Goal: Check status: Check status

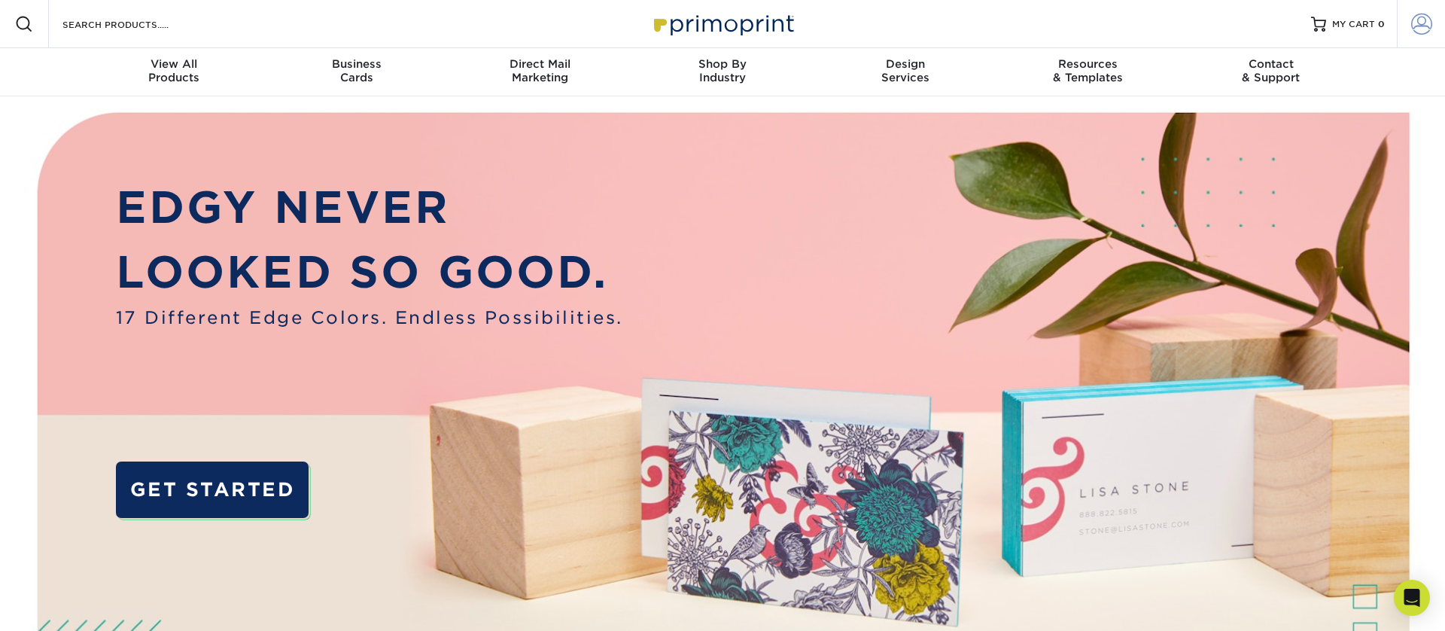
click at [1425, 25] on span at bounding box center [1421, 24] width 21 height 21
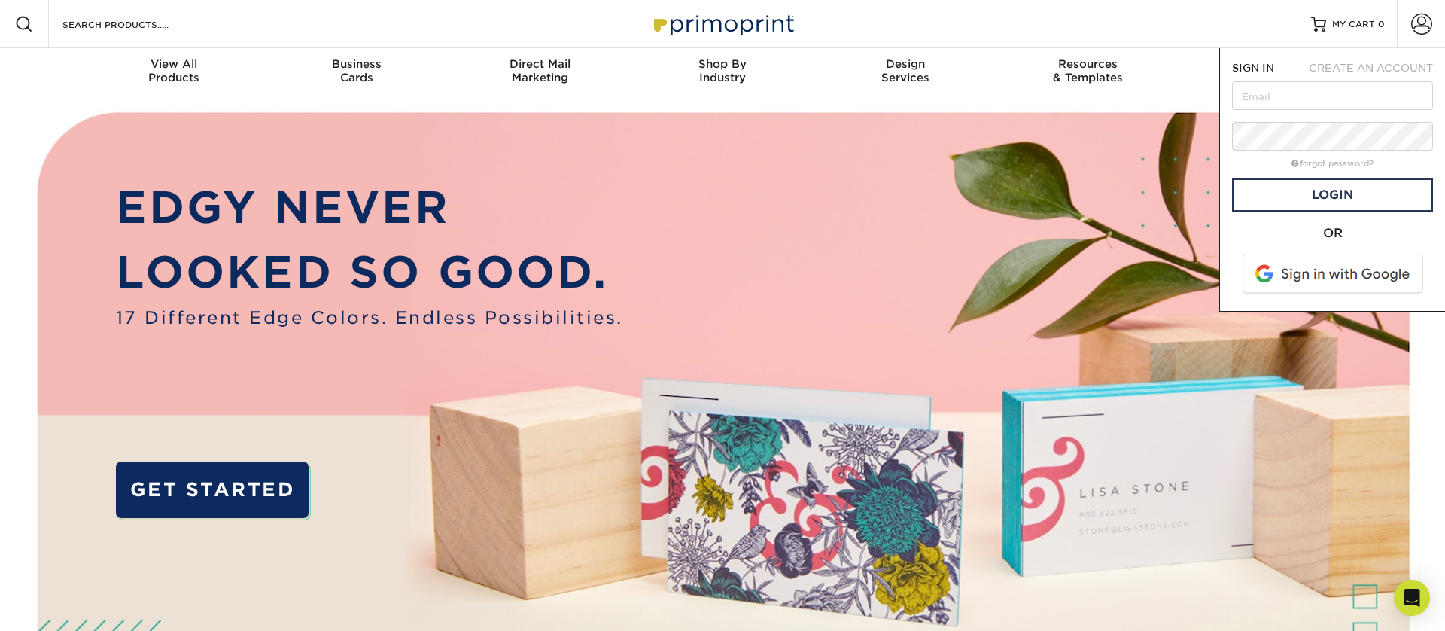
click at [1303, 283] on span at bounding box center [1334, 273] width 192 height 39
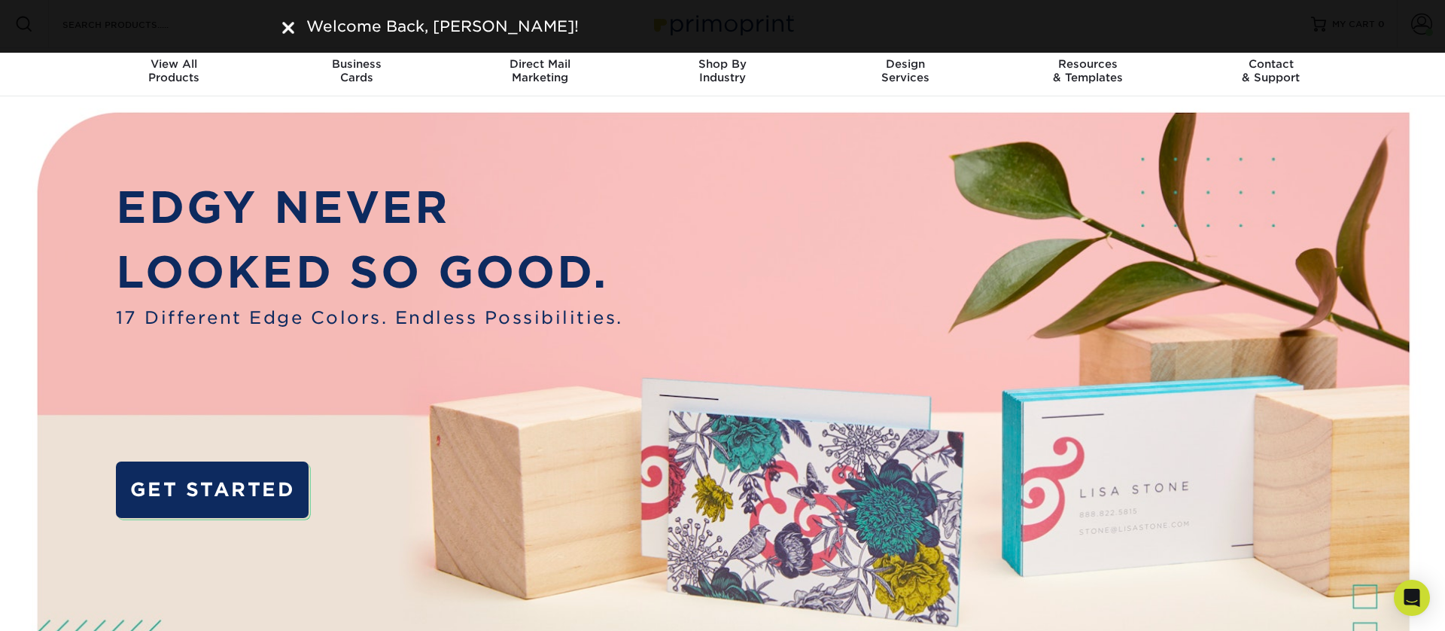
click at [282, 26] on img at bounding box center [288, 28] width 12 height 12
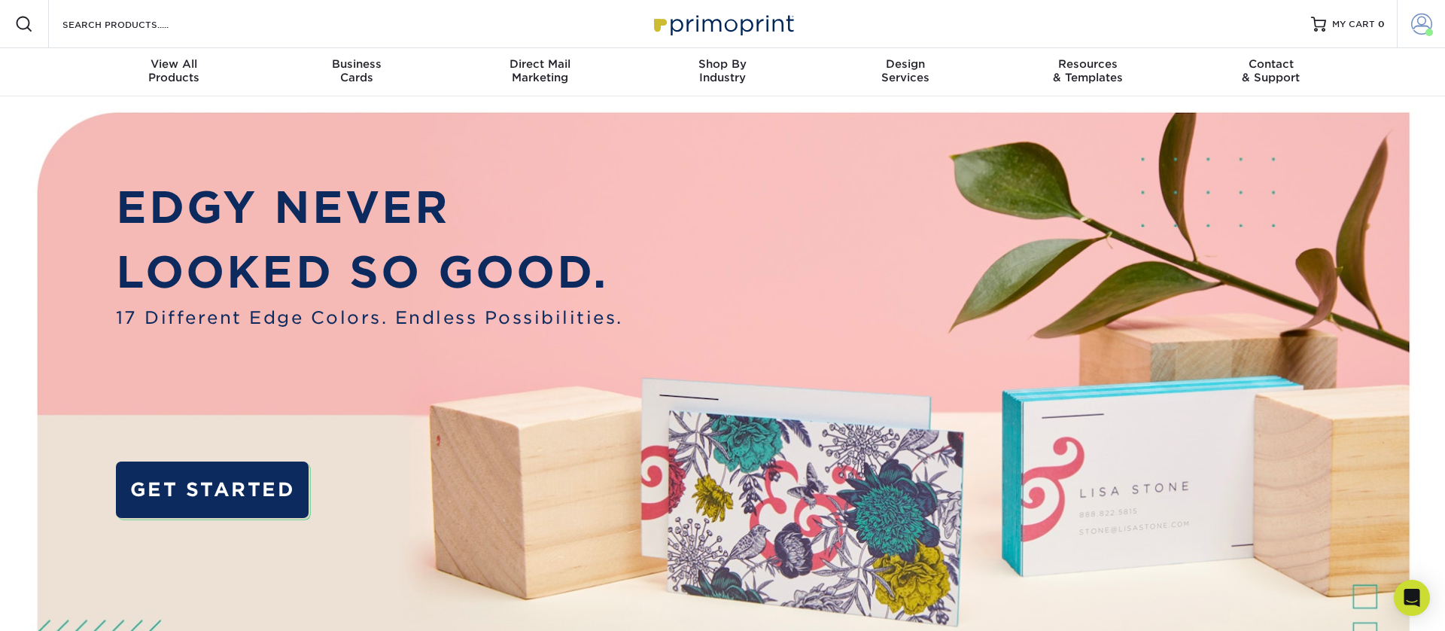
drag, startPoint x: 1422, startPoint y: 23, endPoint x: 1414, endPoint y: 29, distance: 10.2
click at [1422, 23] on span at bounding box center [1421, 24] width 21 height 21
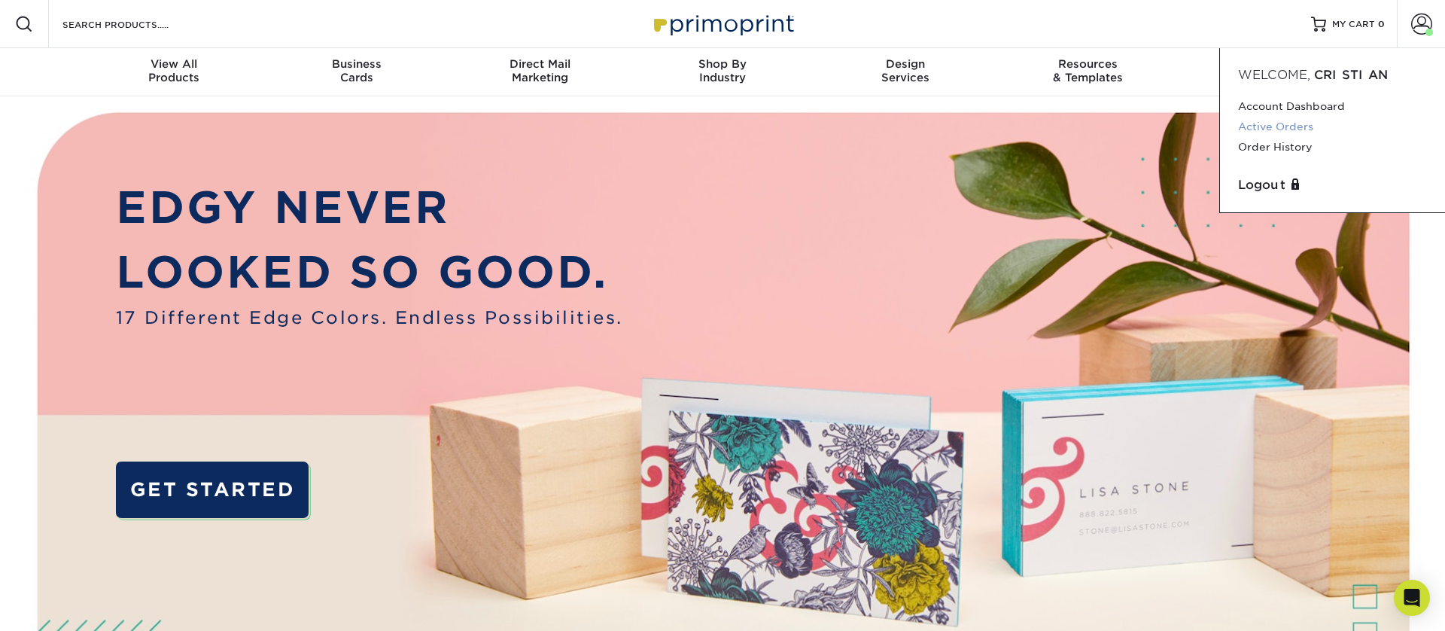
click at [1303, 125] on link "Active Orders" at bounding box center [1332, 127] width 189 height 20
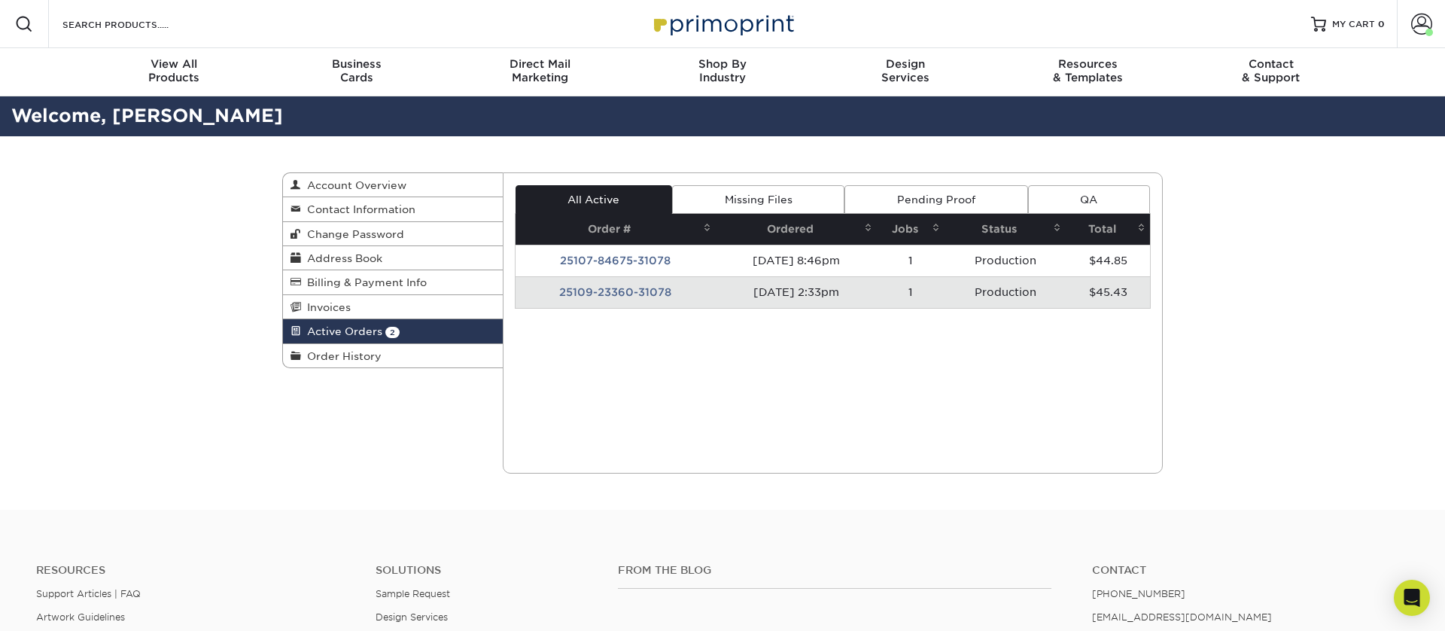
click at [705, 379] on div "Current Orders 2 Active 0 Missing Files" at bounding box center [833, 322] width 661 height 301
click at [357, 353] on span "Order History" at bounding box center [341, 356] width 81 height 12
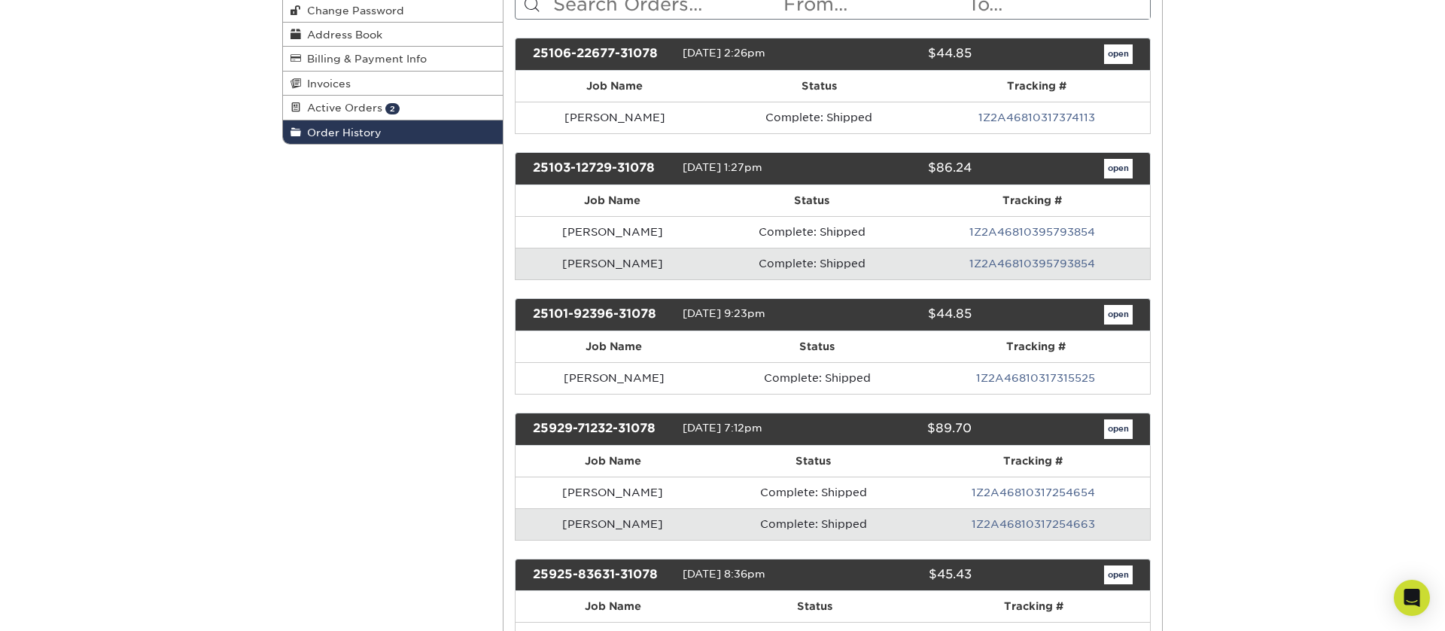
scroll to position [222, 0]
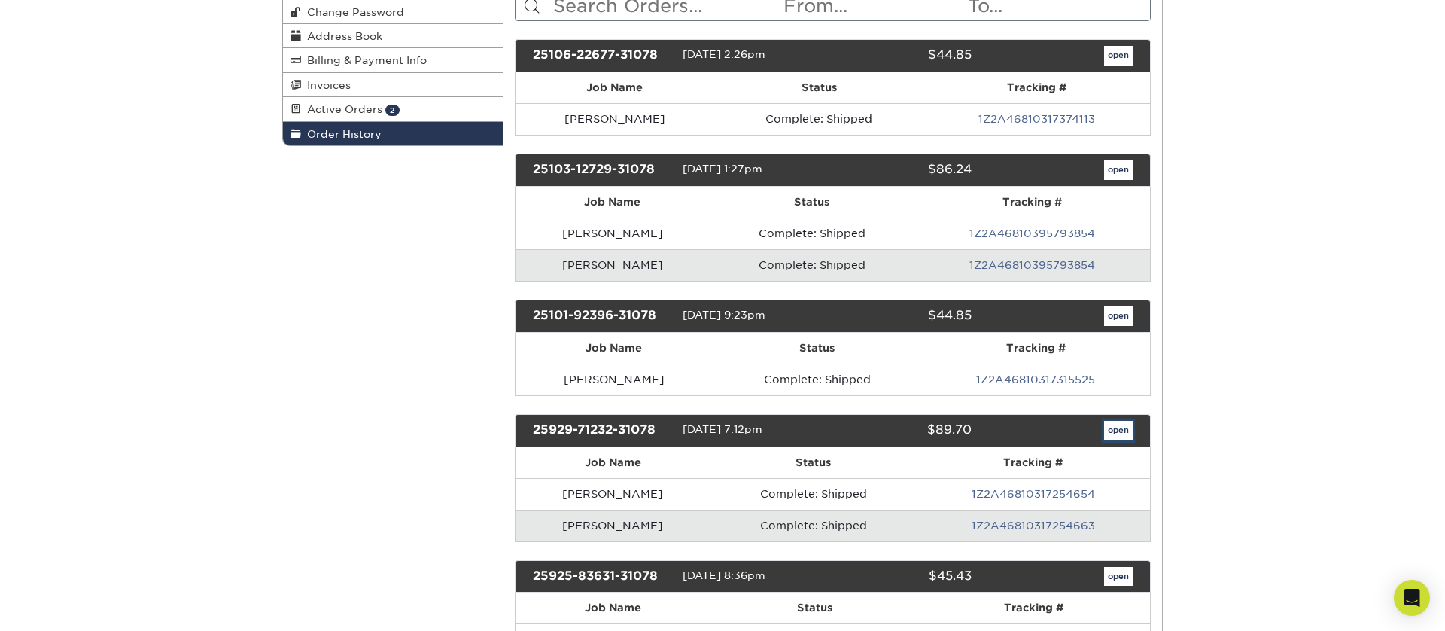
click at [1116, 425] on link "open" at bounding box center [1118, 431] width 29 height 20
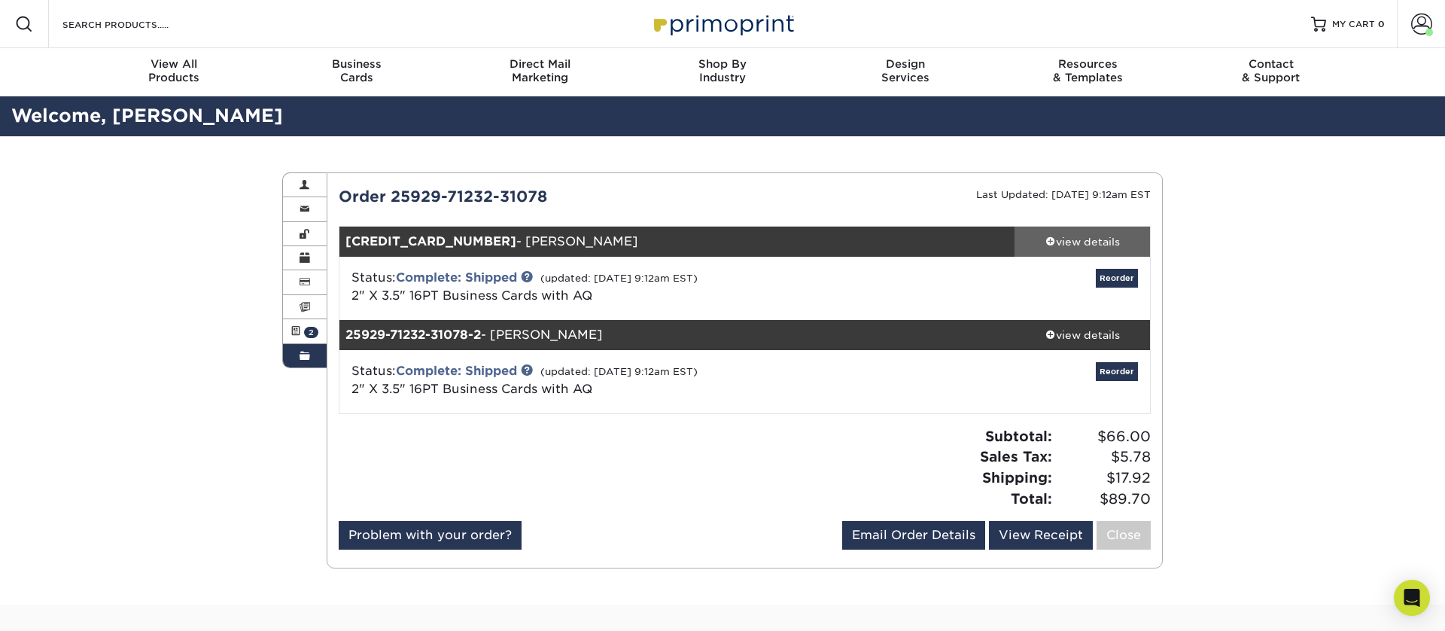
click at [1046, 246] on div "view details" at bounding box center [1081, 241] width 135 height 15
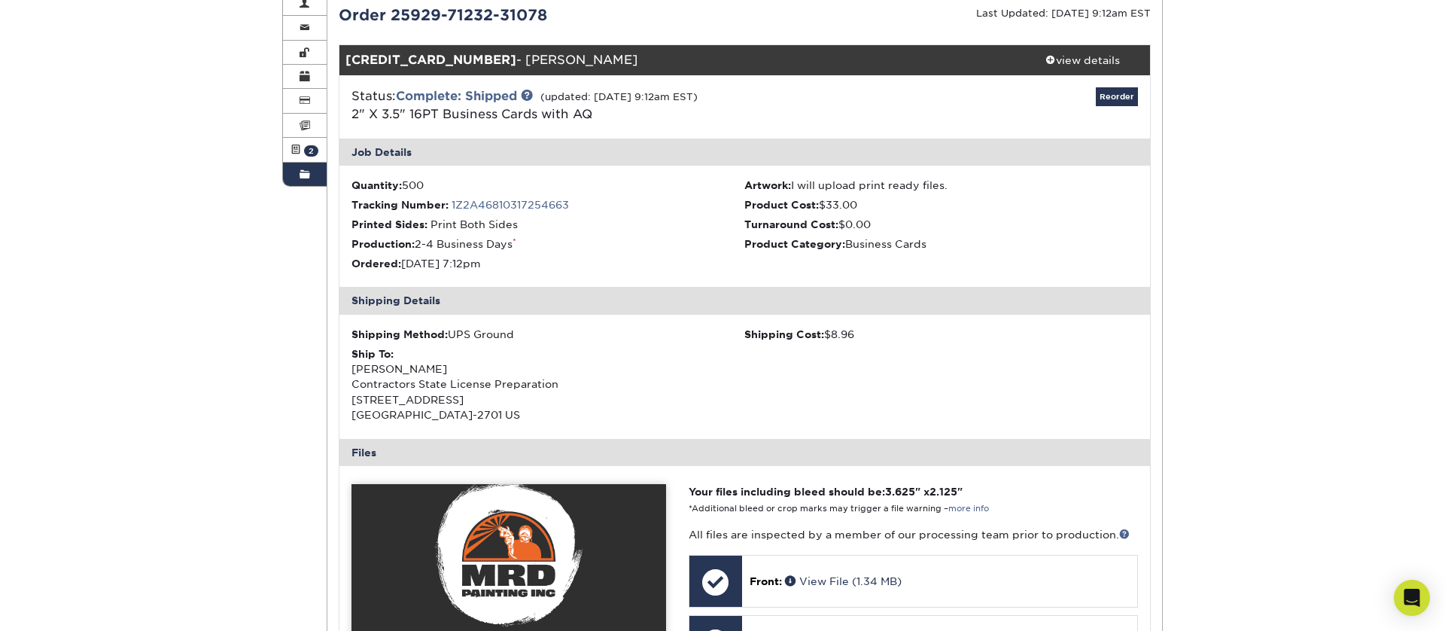
scroll to position [206, 0]
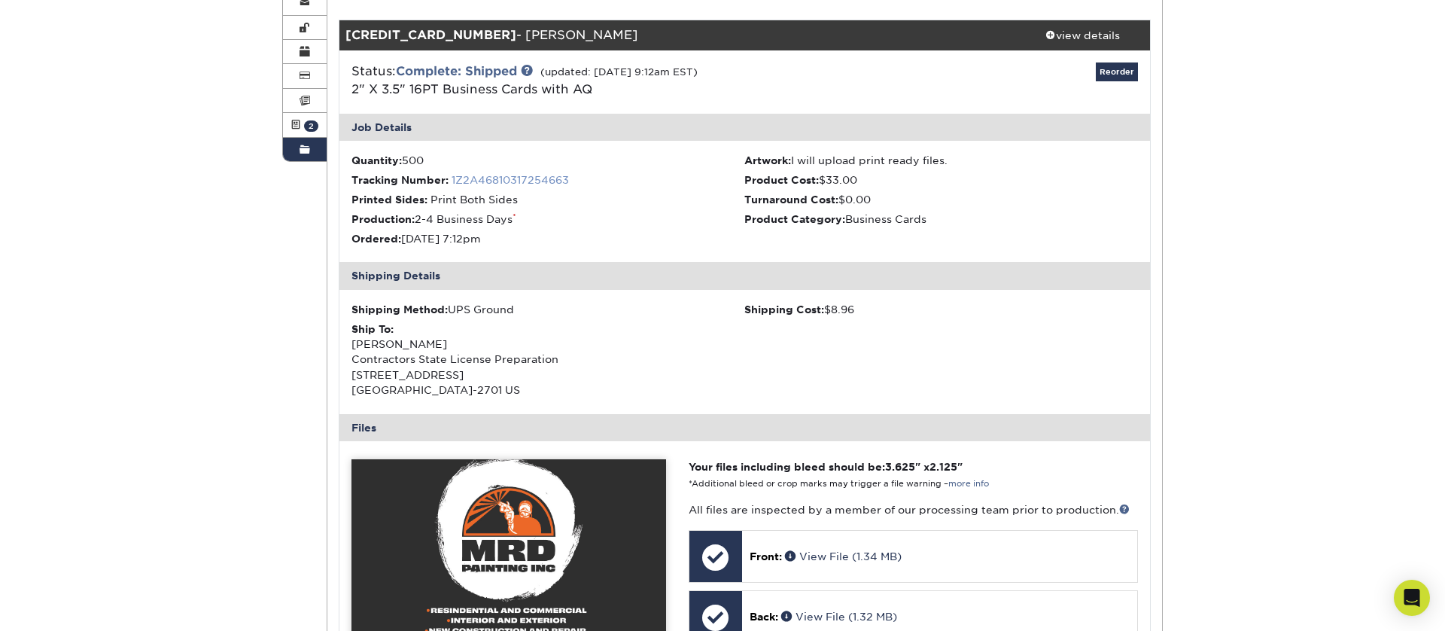
click at [543, 179] on link "1Z2A46810317254663" at bounding box center [510, 180] width 117 height 12
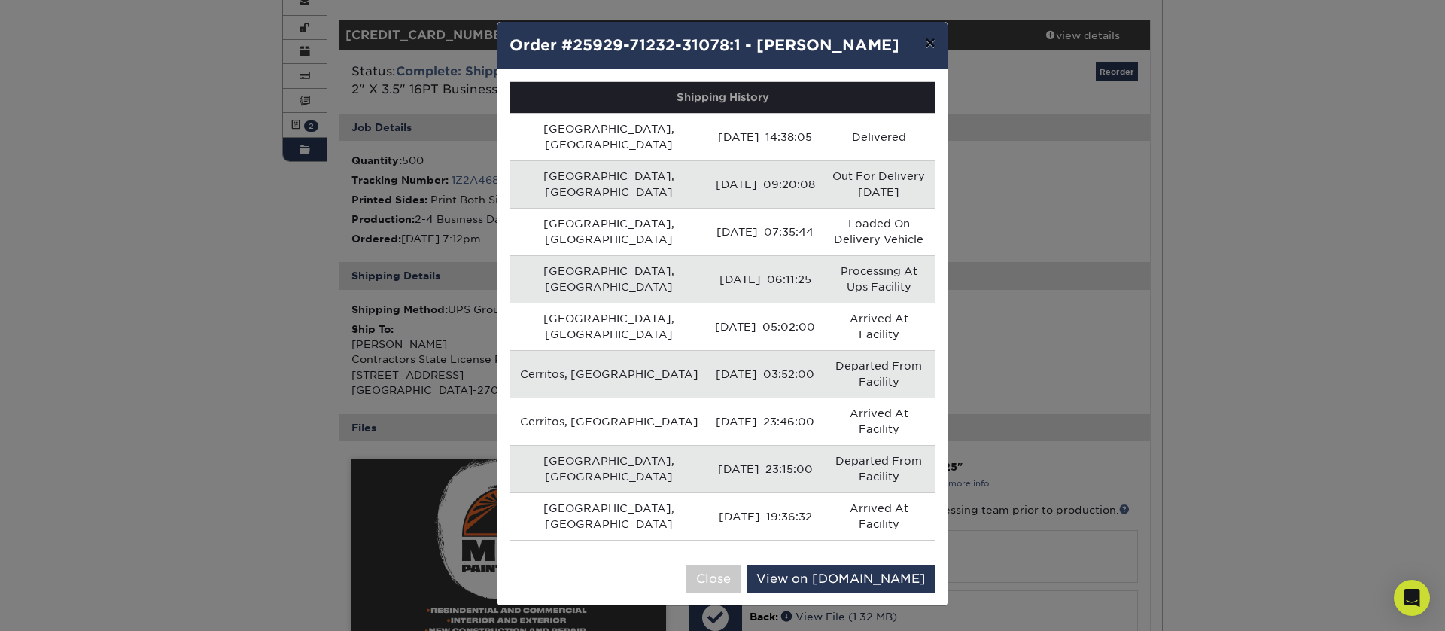
drag, startPoint x: 928, startPoint y: 38, endPoint x: 879, endPoint y: 62, distance: 54.5
click at [927, 38] on button "×" at bounding box center [930, 43] width 35 height 42
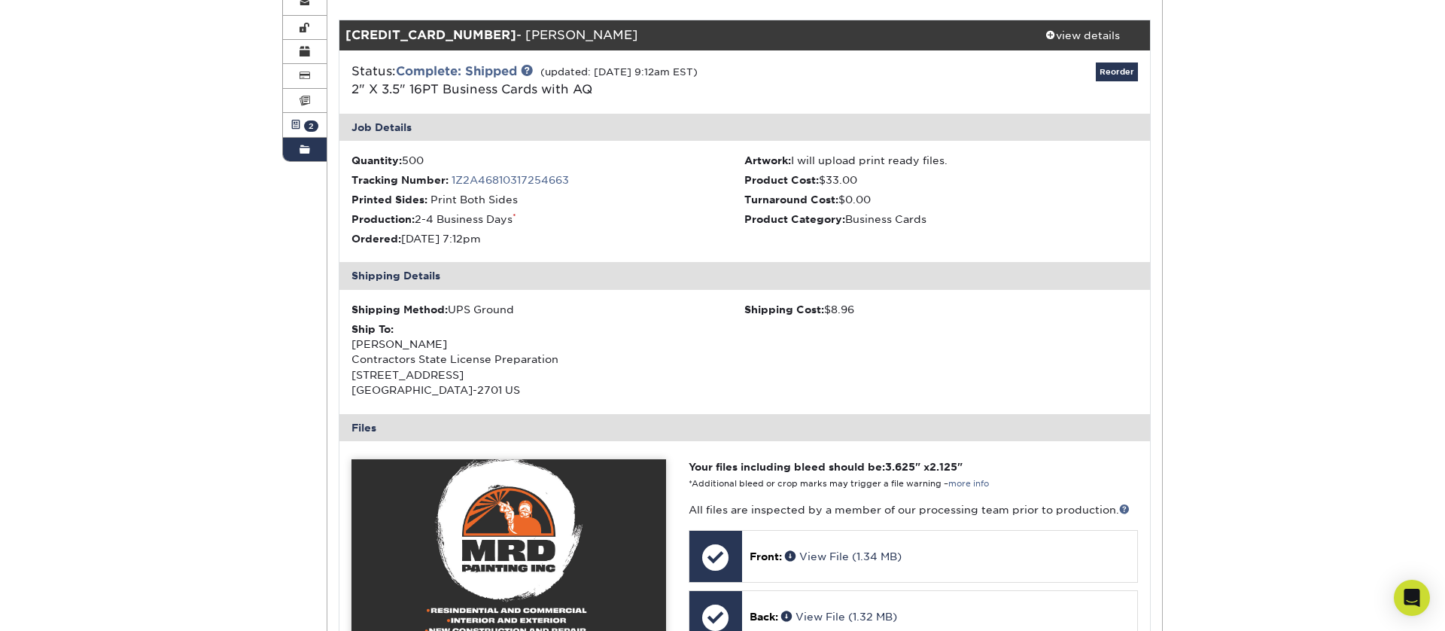
click at [317, 120] on link "Active Orders 2" at bounding box center [305, 125] width 44 height 24
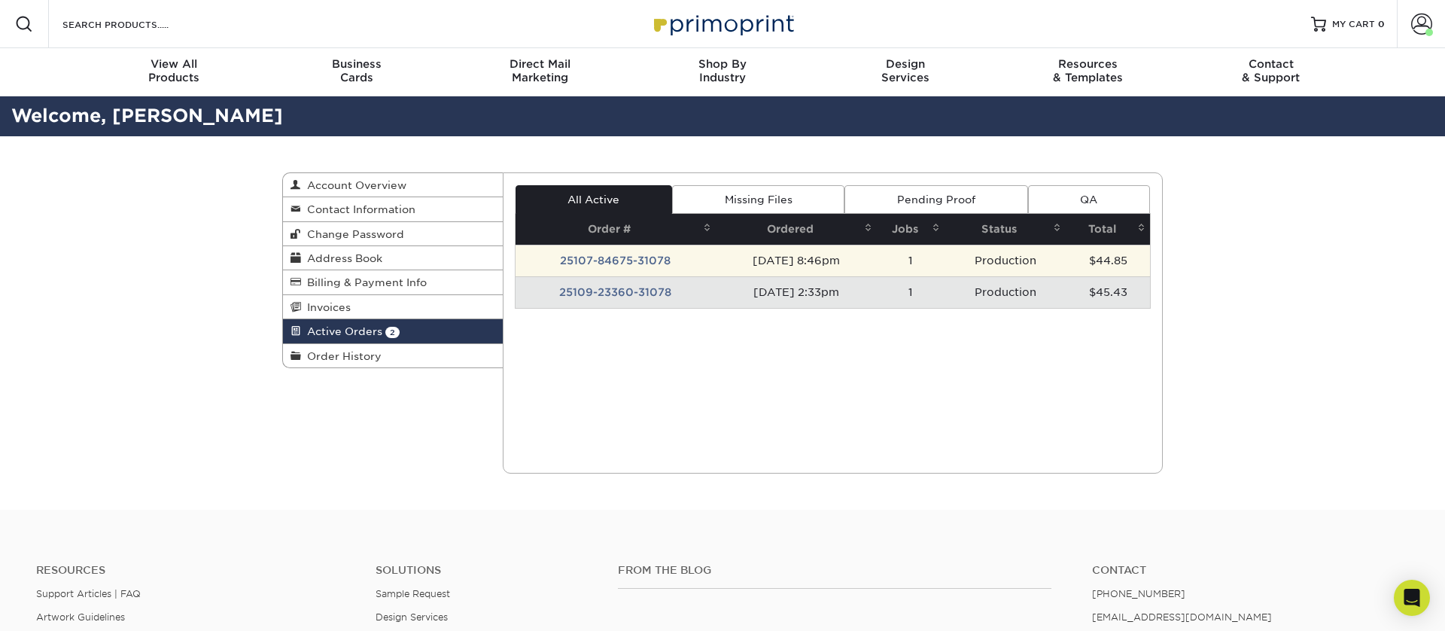
click at [1058, 261] on td "Production" at bounding box center [1004, 261] width 121 height 32
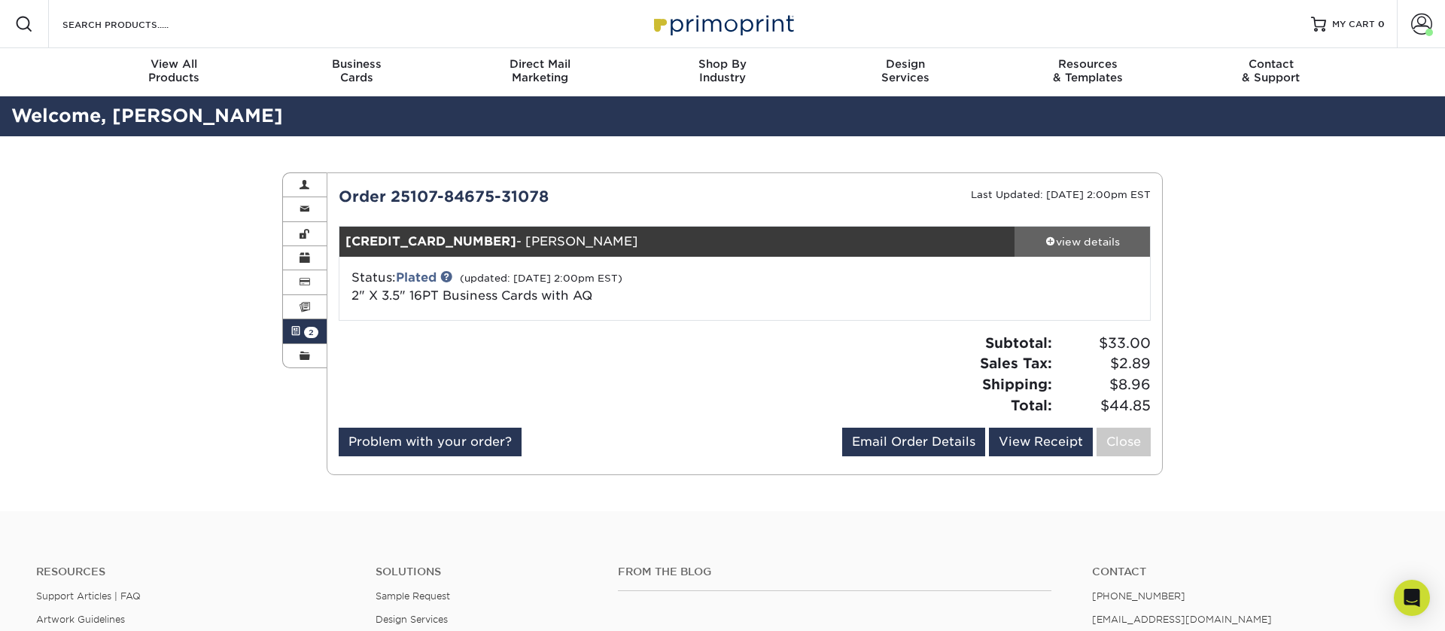
click at [1068, 238] on div "view details" at bounding box center [1081, 241] width 135 height 15
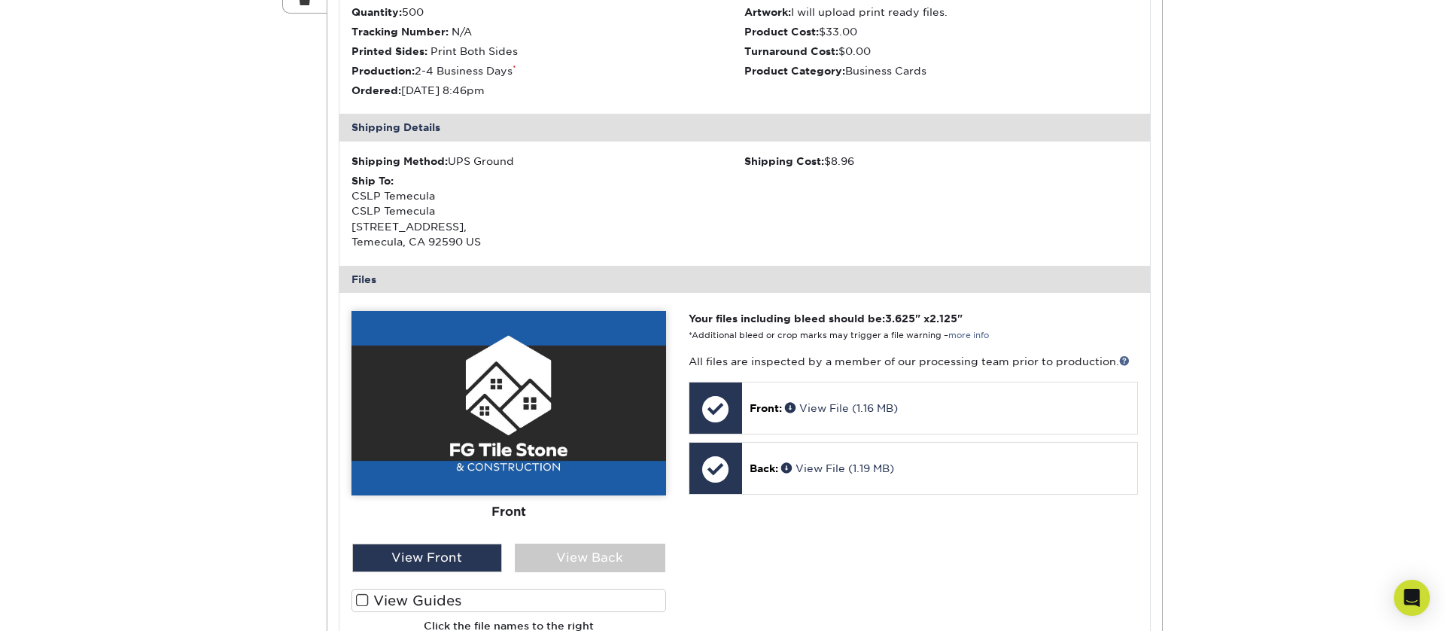
scroll to position [360, 0]
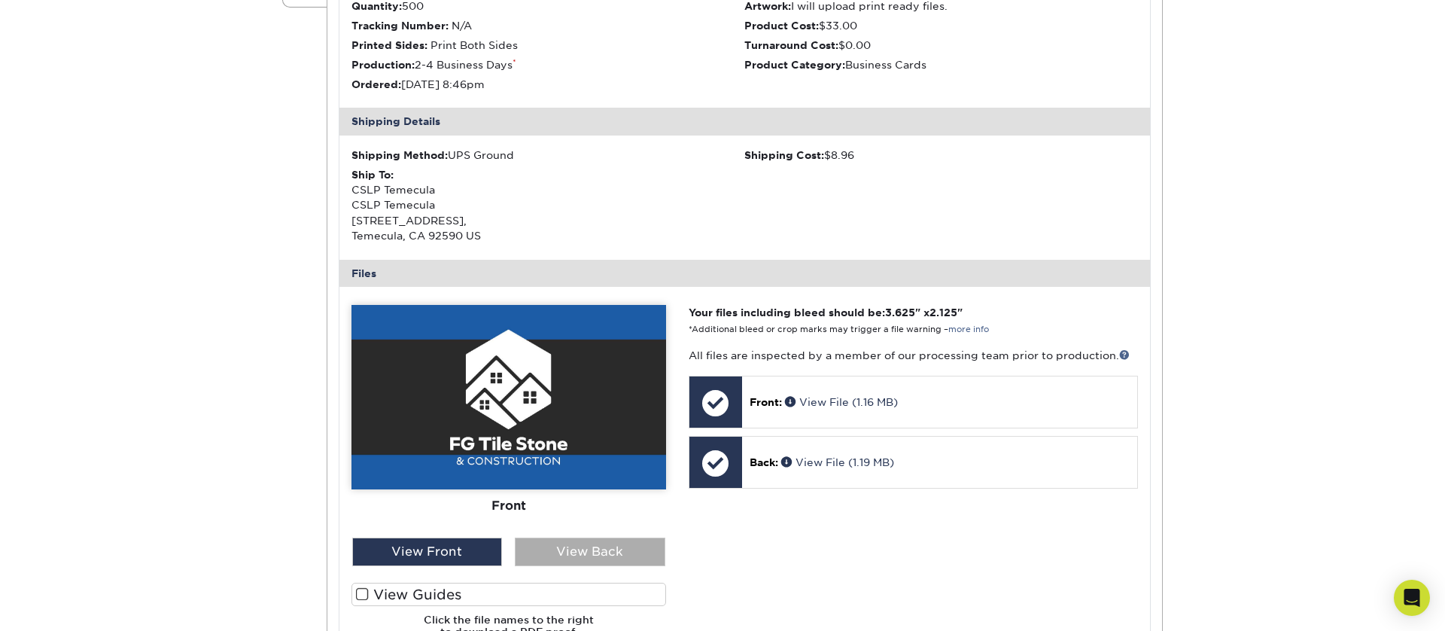
click at [573, 546] on div "View Back" at bounding box center [590, 551] width 151 height 29
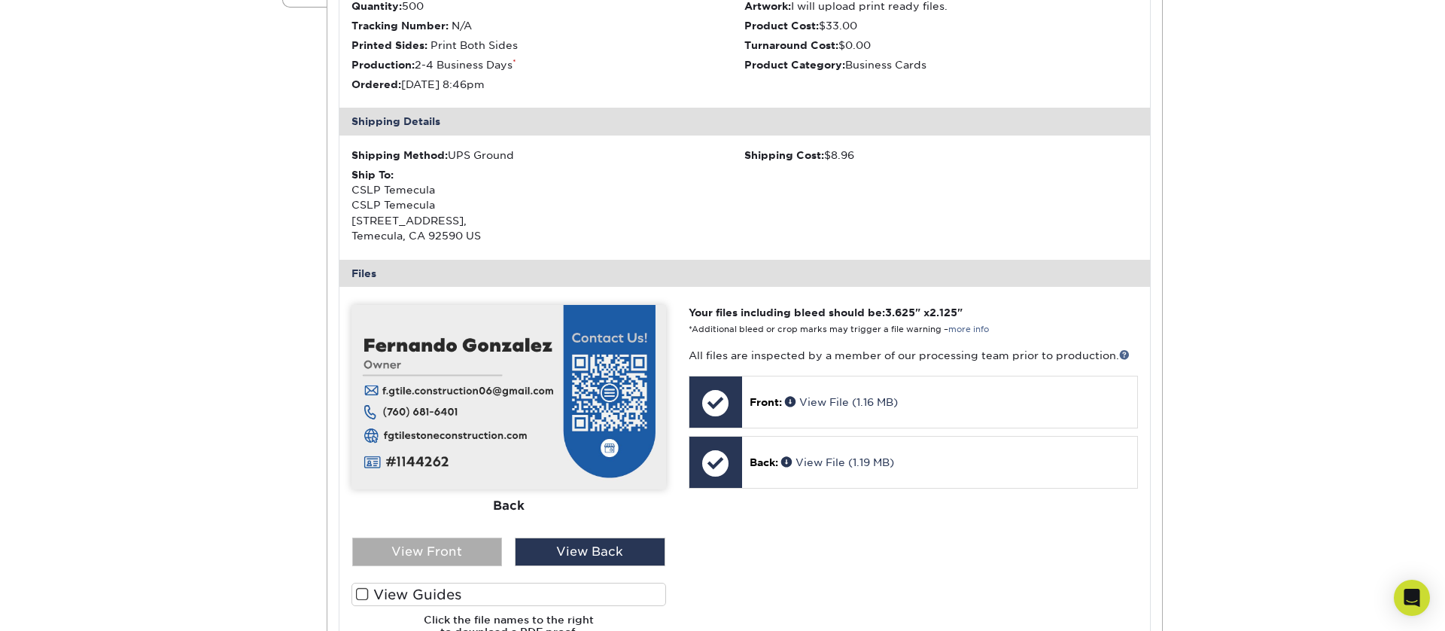
click at [470, 548] on div "View Front" at bounding box center [427, 551] width 151 height 29
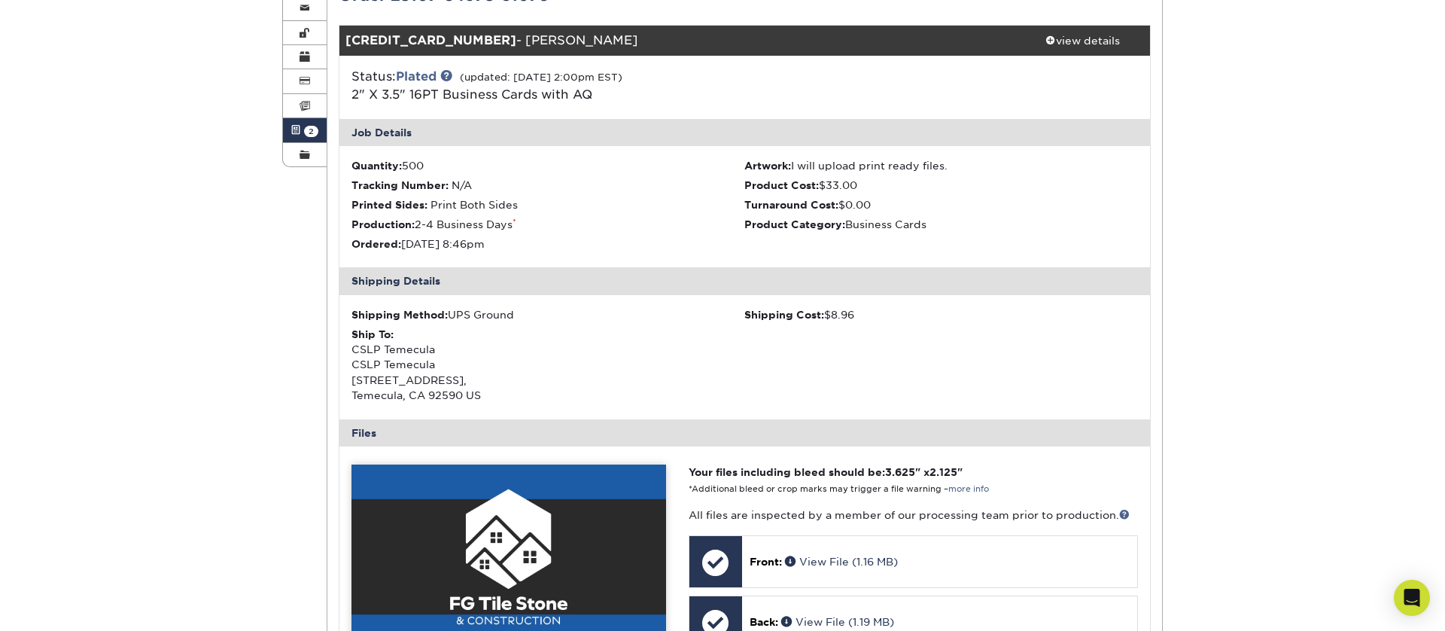
scroll to position [198, 0]
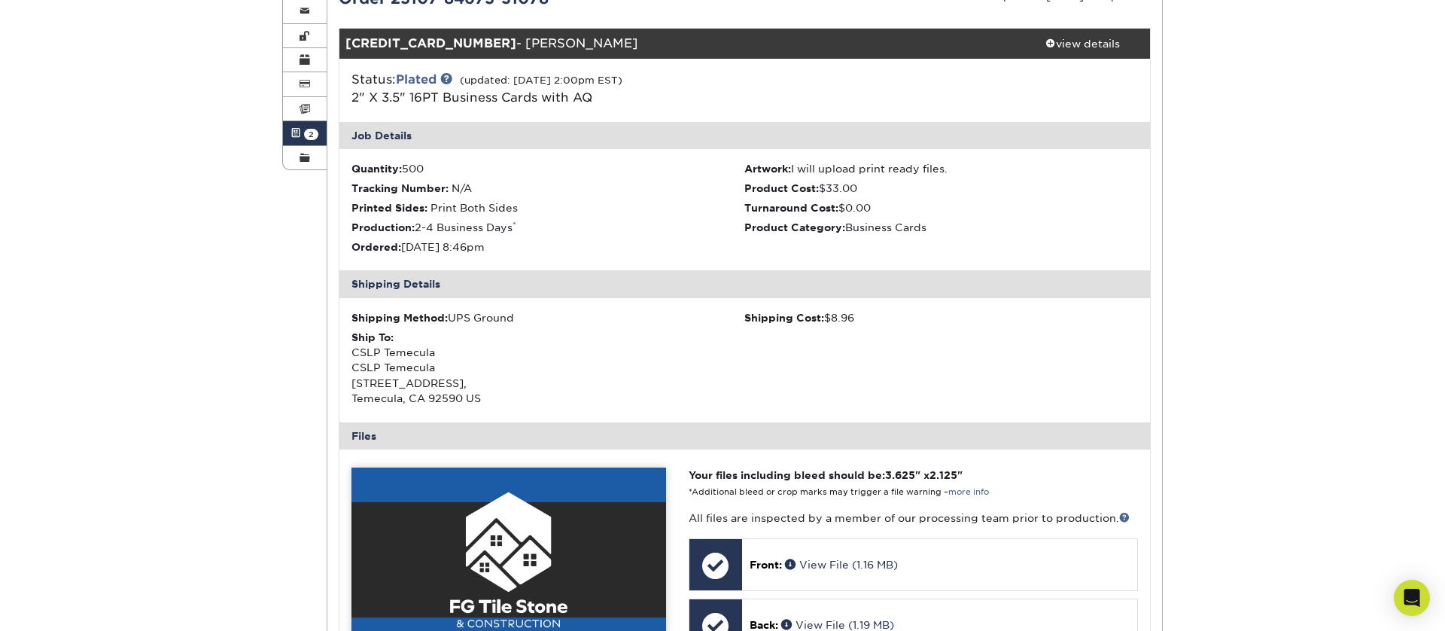
click at [304, 135] on span "2" at bounding box center [311, 134] width 14 height 11
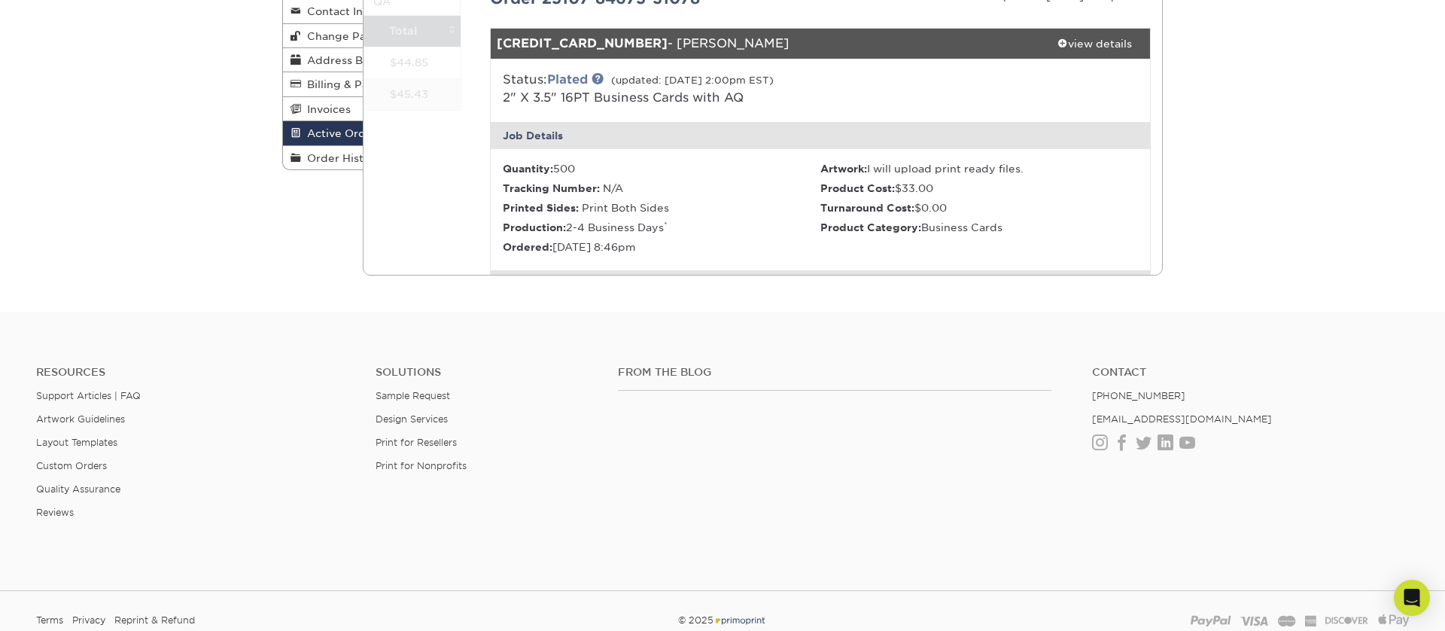
scroll to position [0, 0]
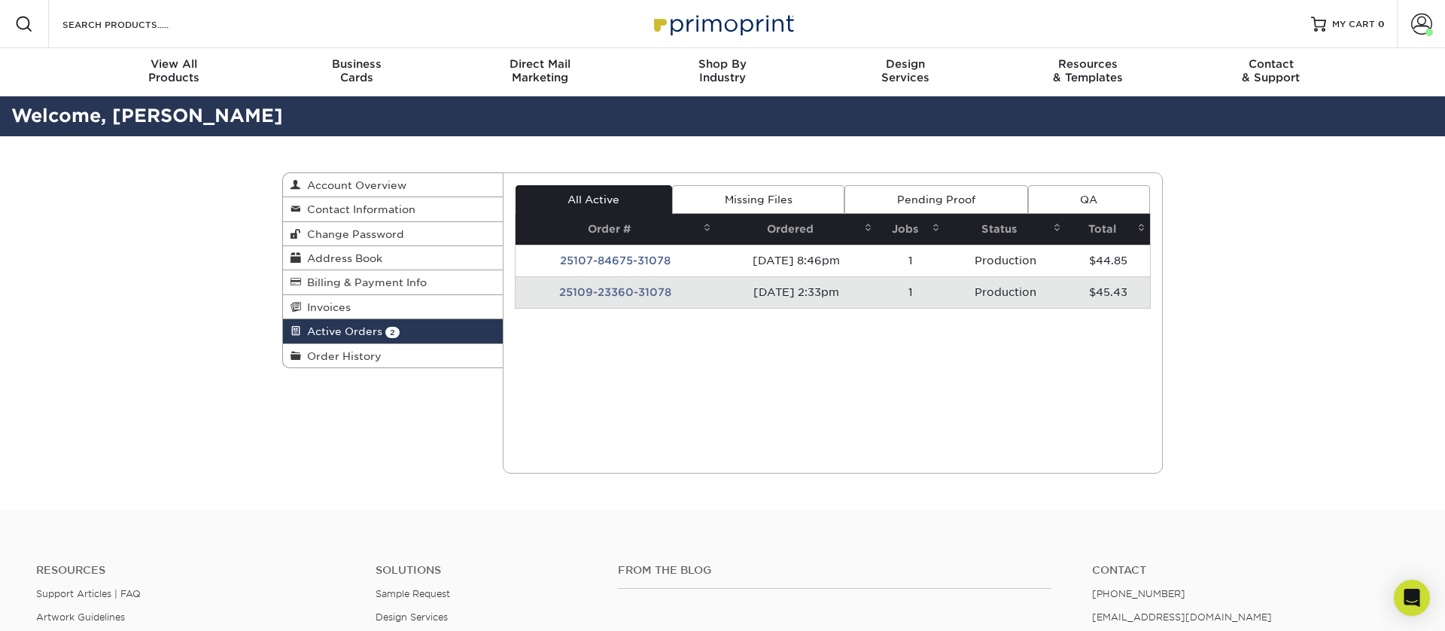
click at [1025, 304] on td "Production" at bounding box center [1004, 292] width 121 height 32
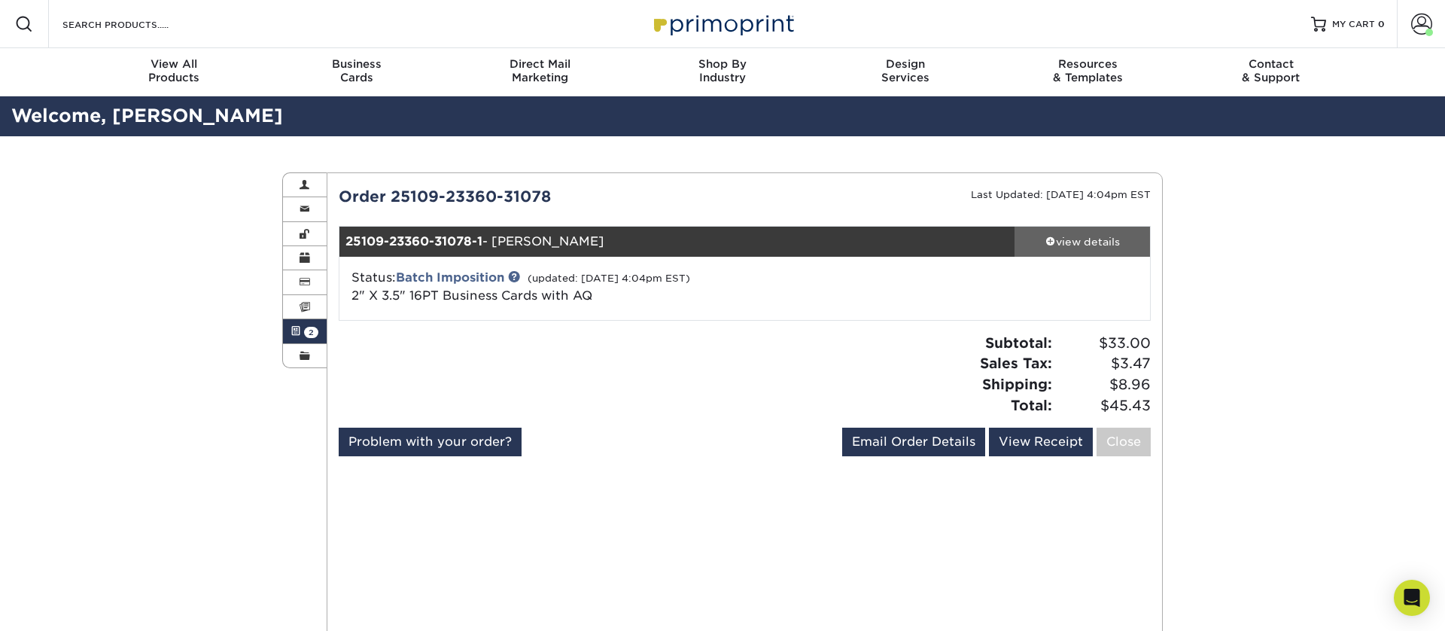
click at [1085, 245] on div "view details" at bounding box center [1081, 241] width 135 height 15
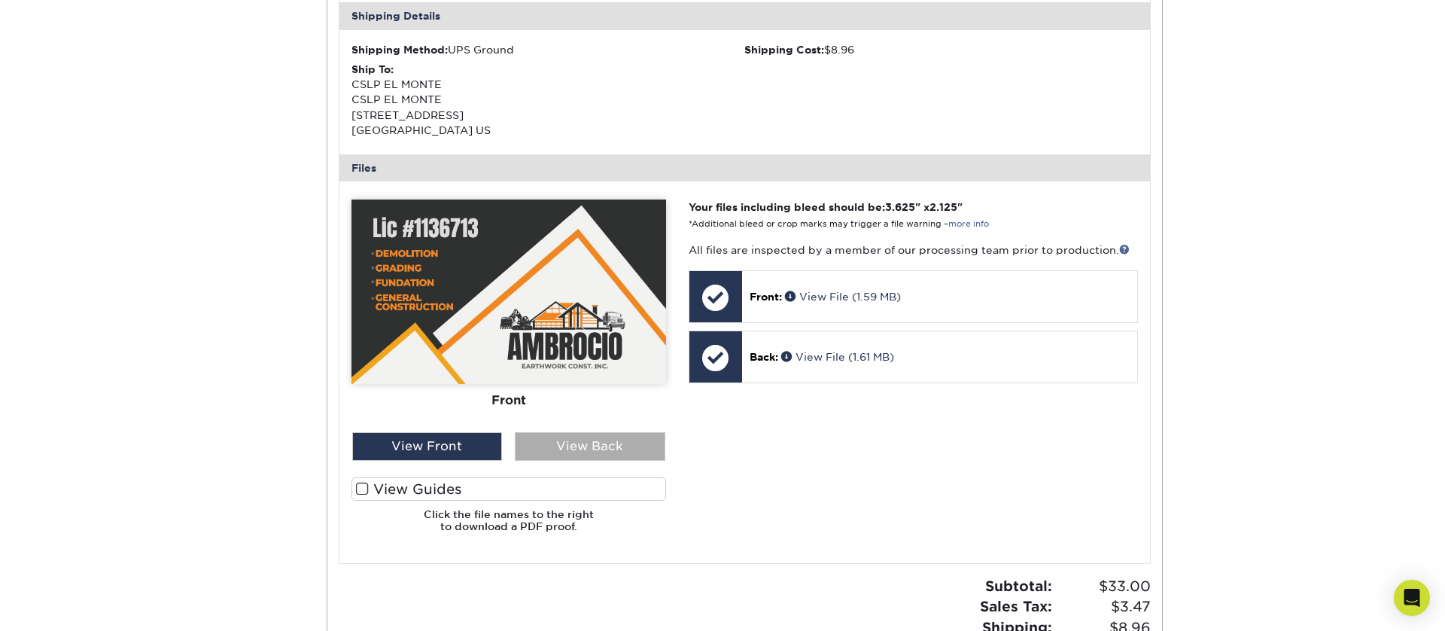
scroll to position [473, 0]
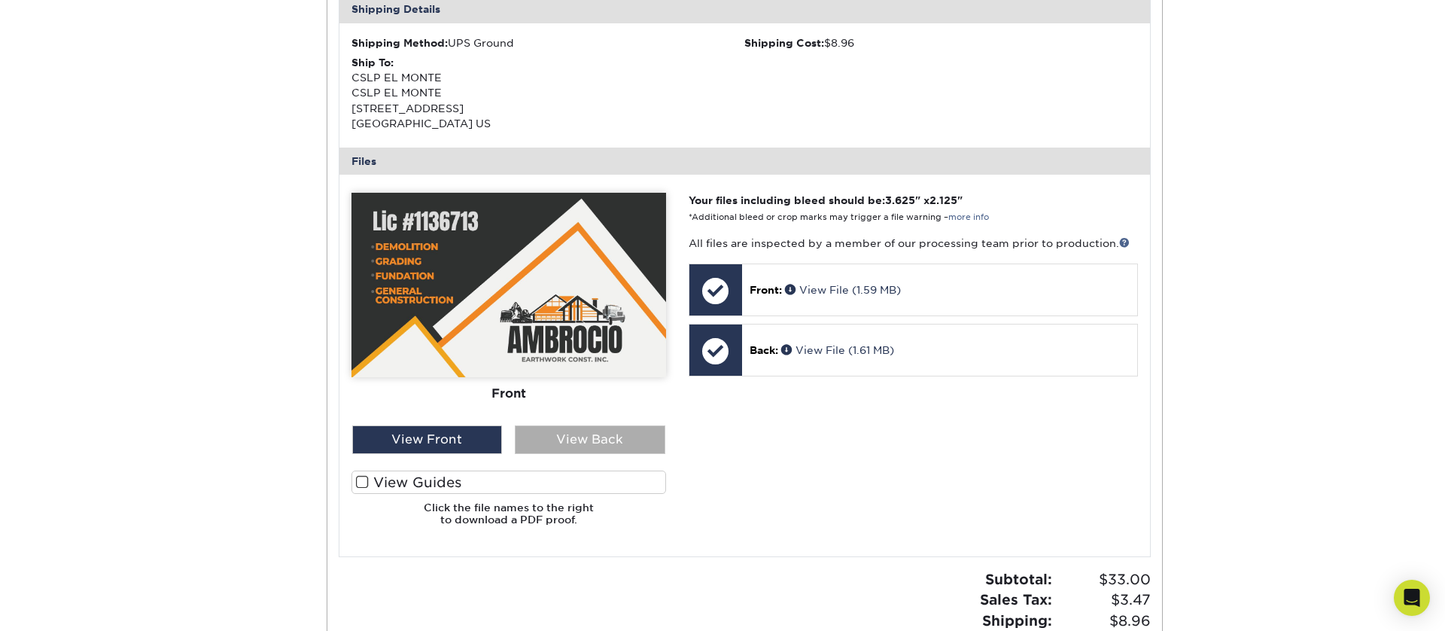
click at [586, 430] on div "View Back" at bounding box center [590, 439] width 151 height 29
